Goal: Information Seeking & Learning: Learn about a topic

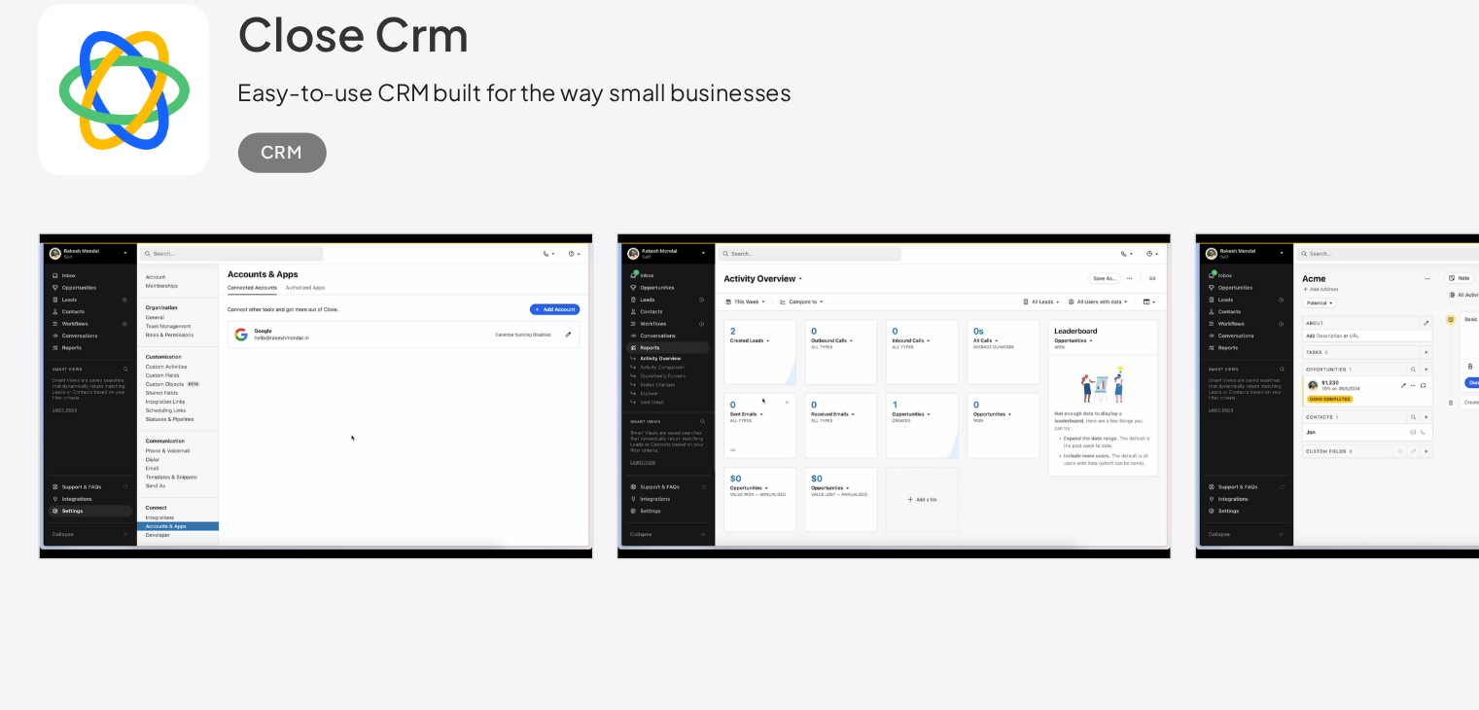
scroll to position [3575, 0]
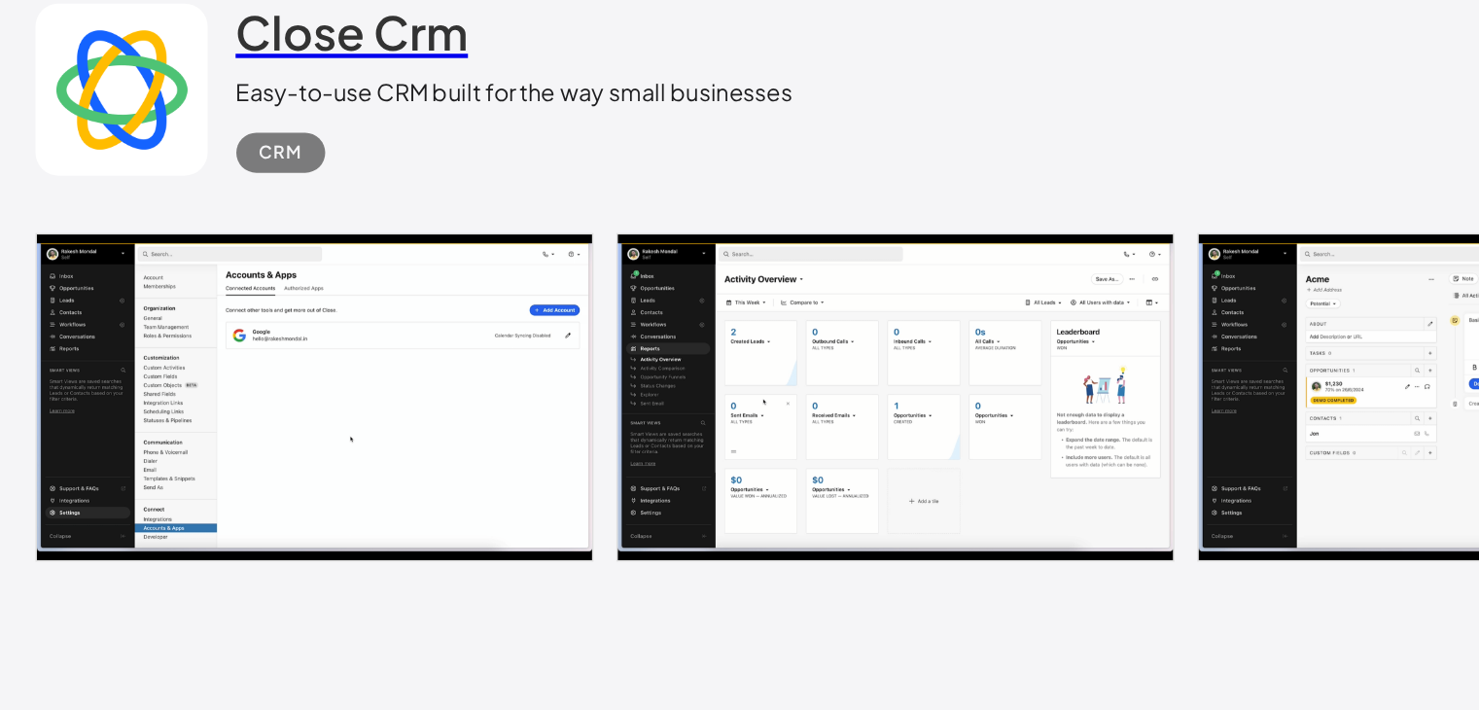
click at [375, 117] on h2 "Close Crm" at bounding box center [372, 132] width 158 height 39
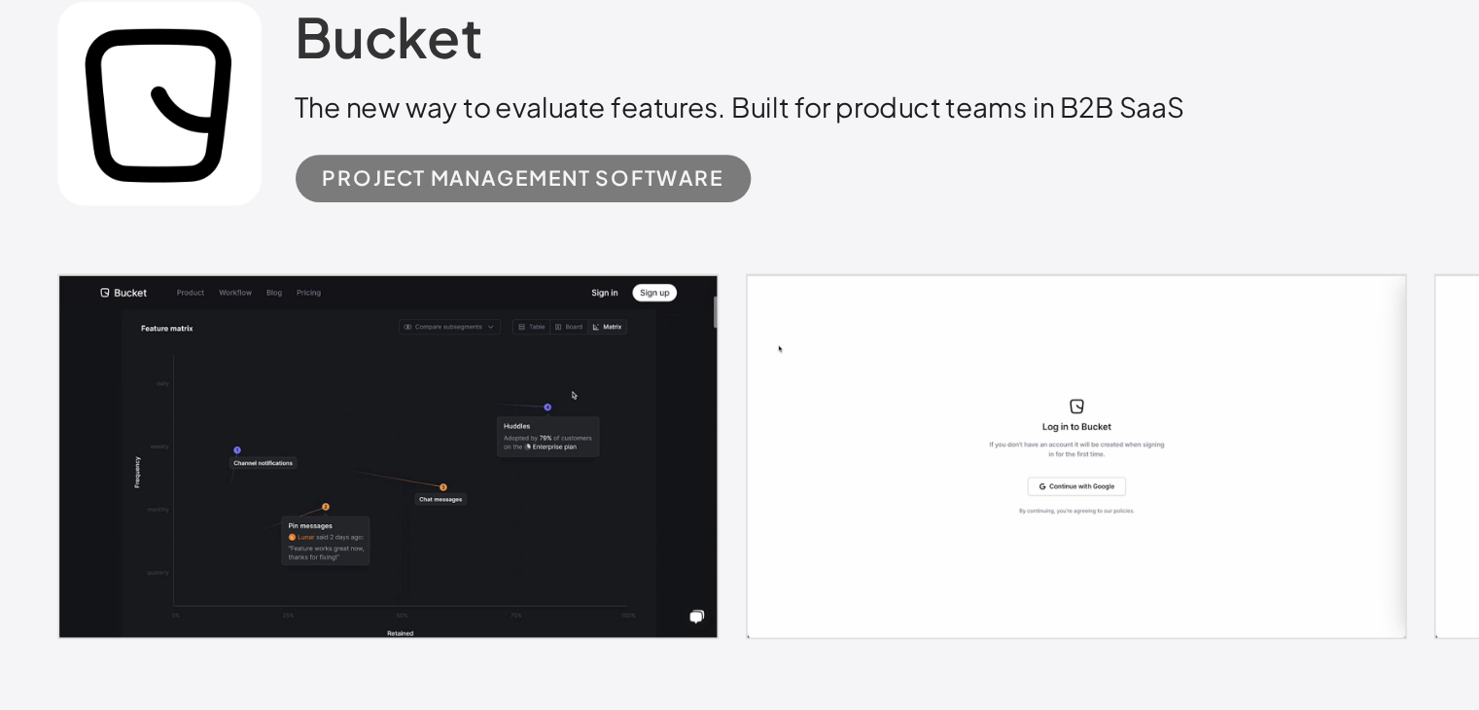
scroll to position [5547, 0]
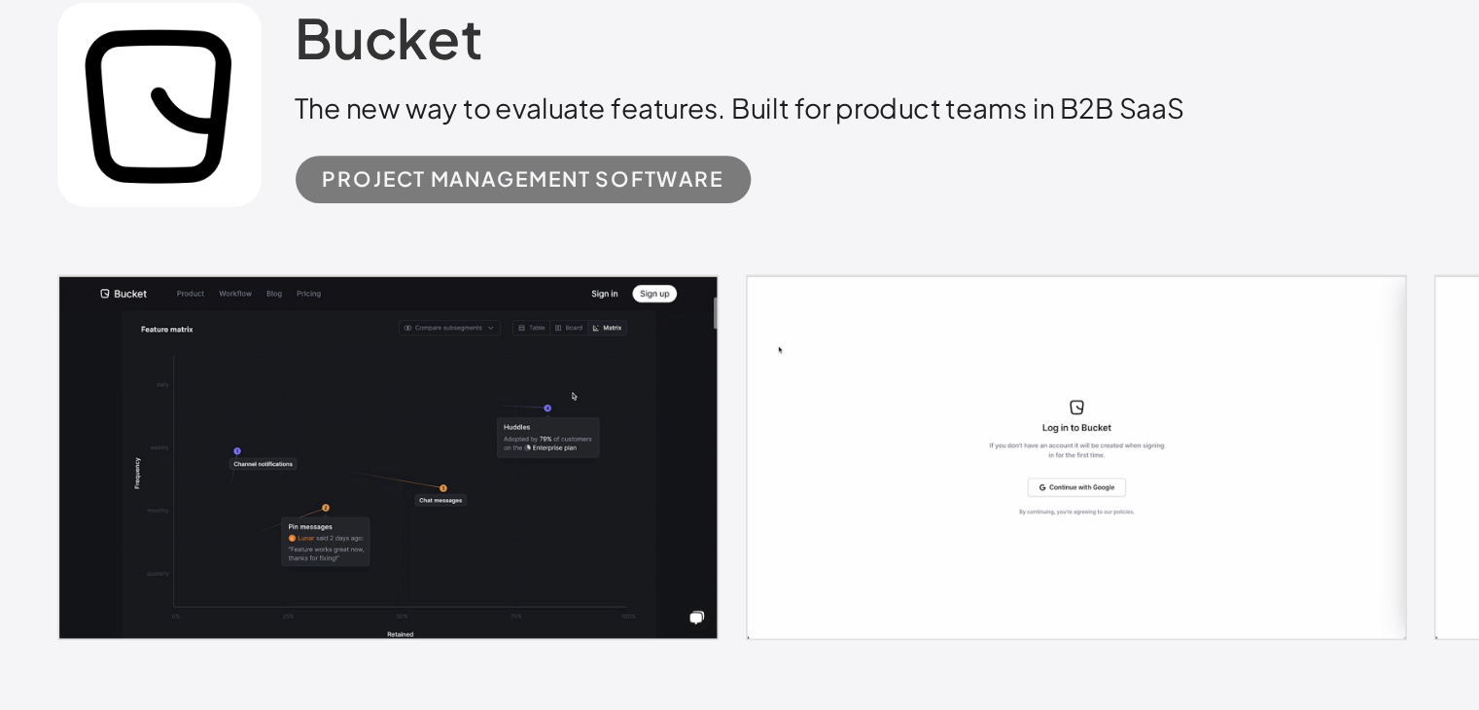
click at [192, 282] on link at bounding box center [215, 241] width 117 height 117
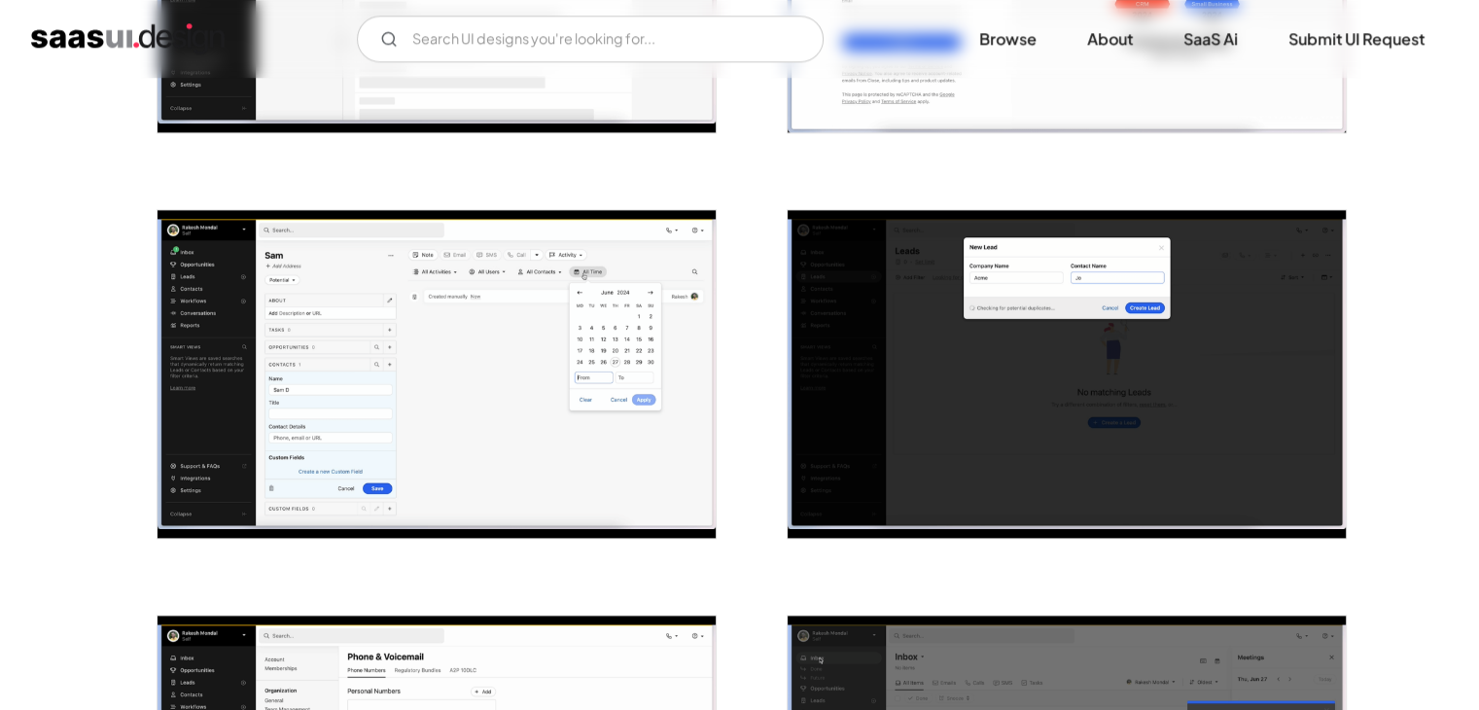
scroll to position [2308, 0]
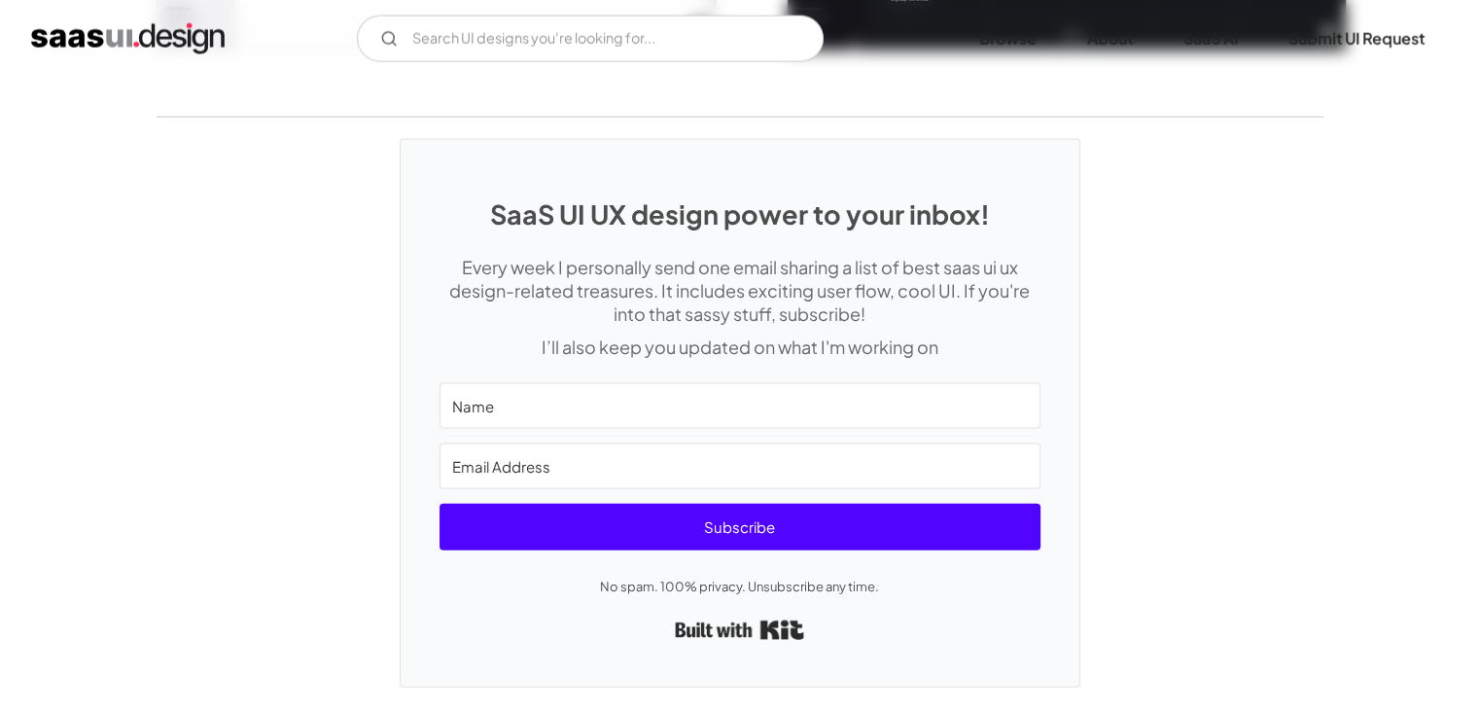
scroll to position [4205, 0]
